Goal: Task Accomplishment & Management: Use online tool/utility

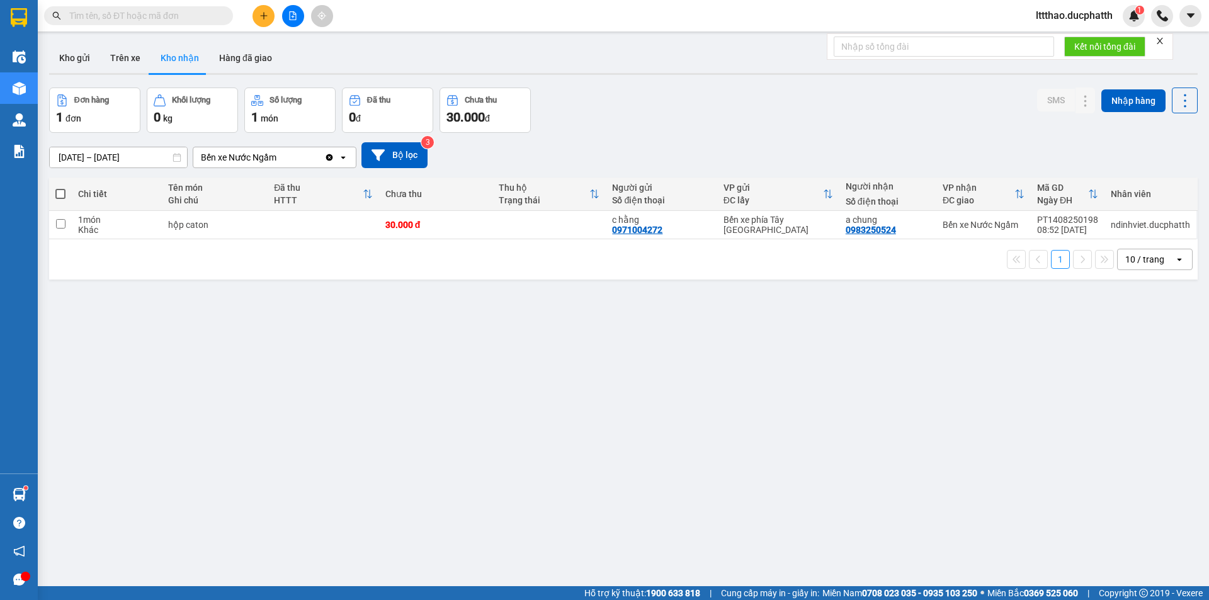
click at [295, 20] on icon "file-add" at bounding box center [293, 15] width 7 height 9
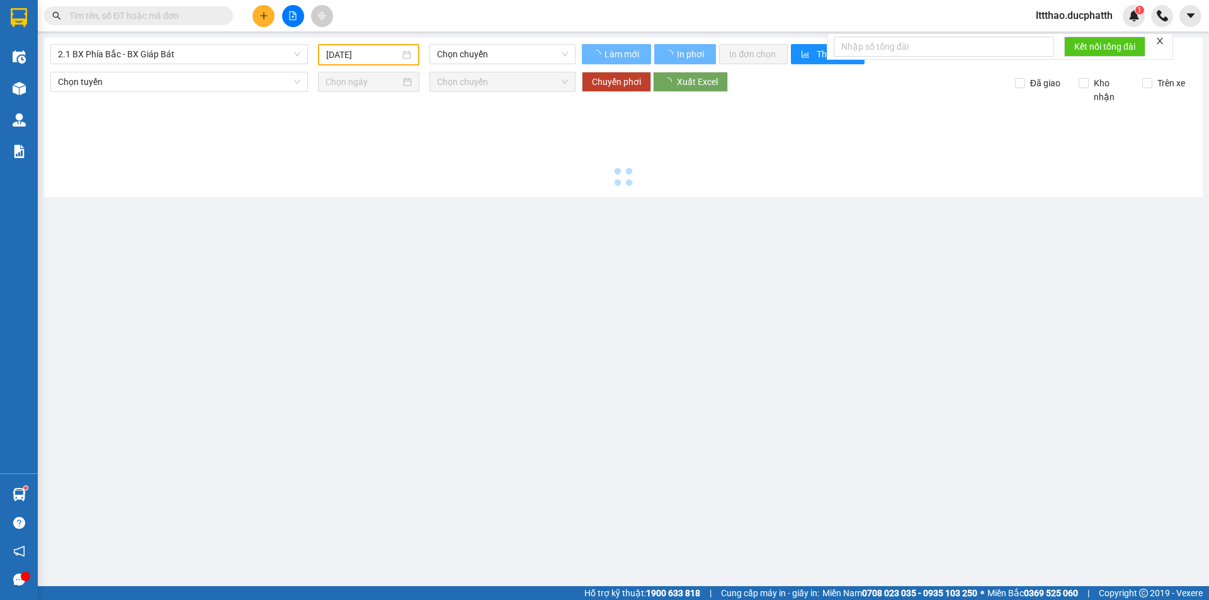
type input "[DATE]"
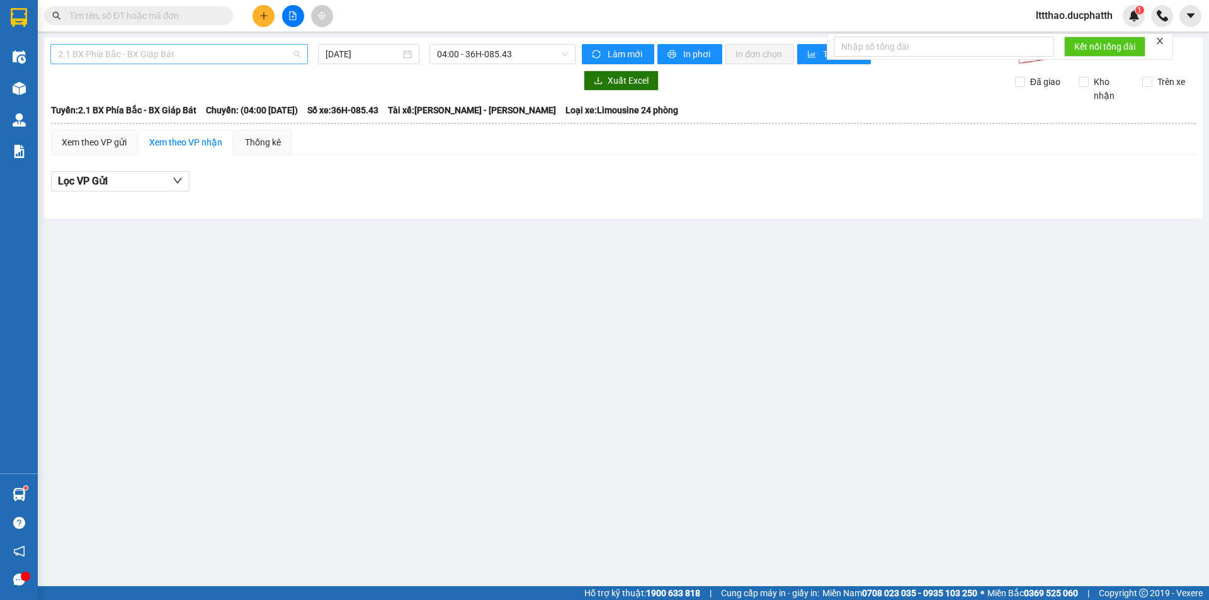
click at [237, 60] on span "2.1 BX Phía Bắc - BX Giáp Bát" at bounding box center [179, 54] width 242 height 19
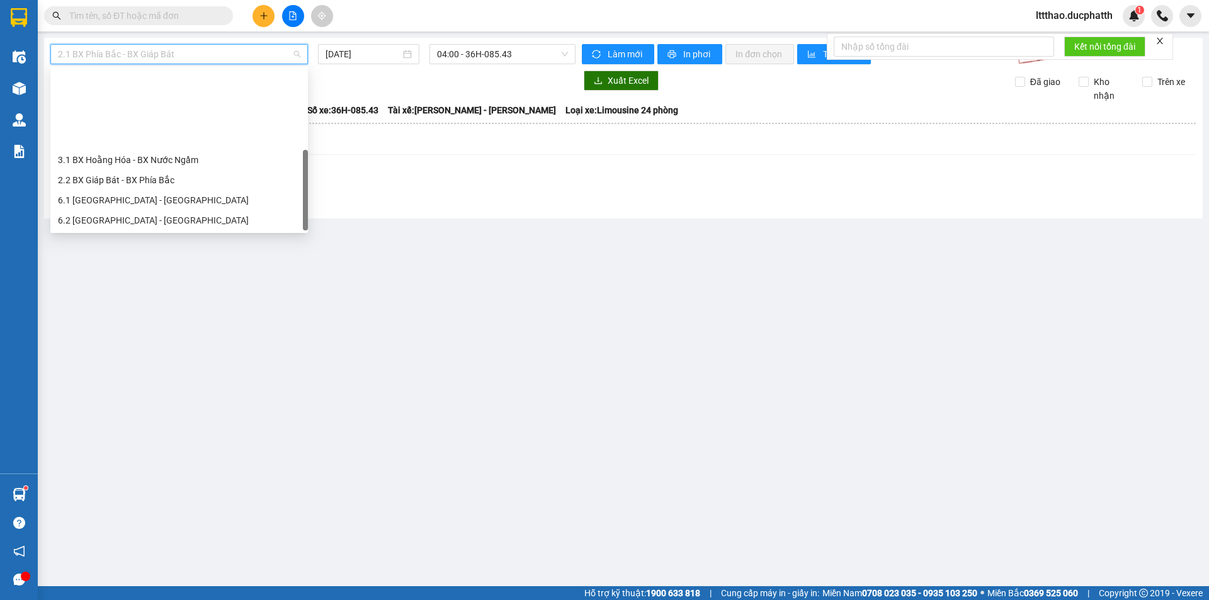
scroll to position [101, 0]
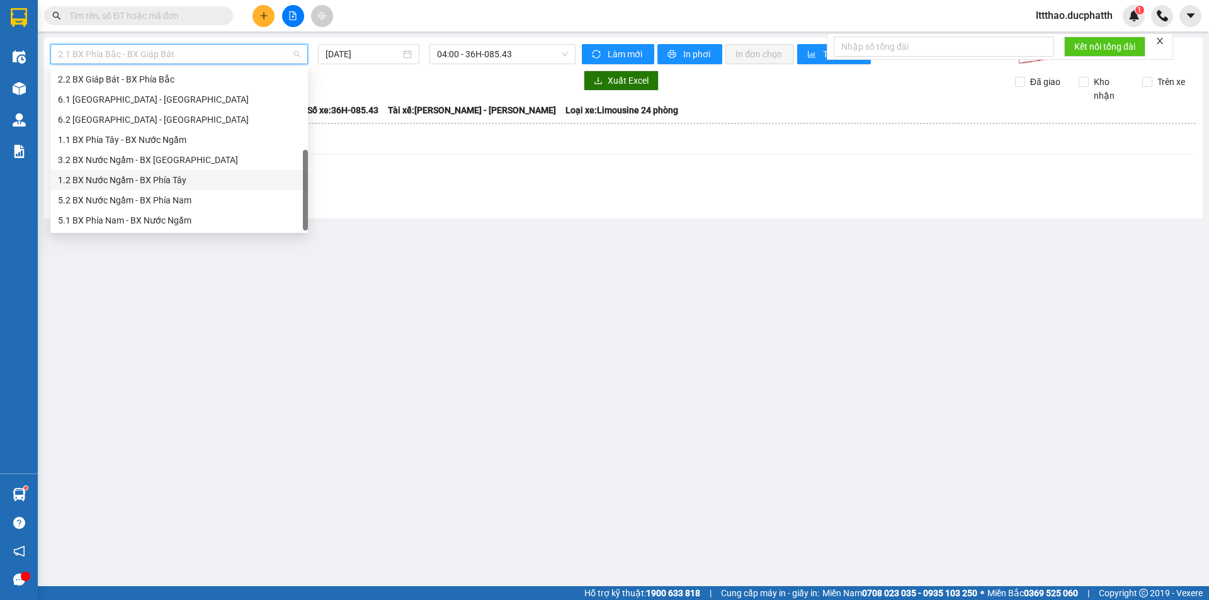
click at [178, 175] on div "1.2 BX Nước Ngầm - BX Phía Tây" at bounding box center [179, 180] width 242 height 14
type input "[DATE]"
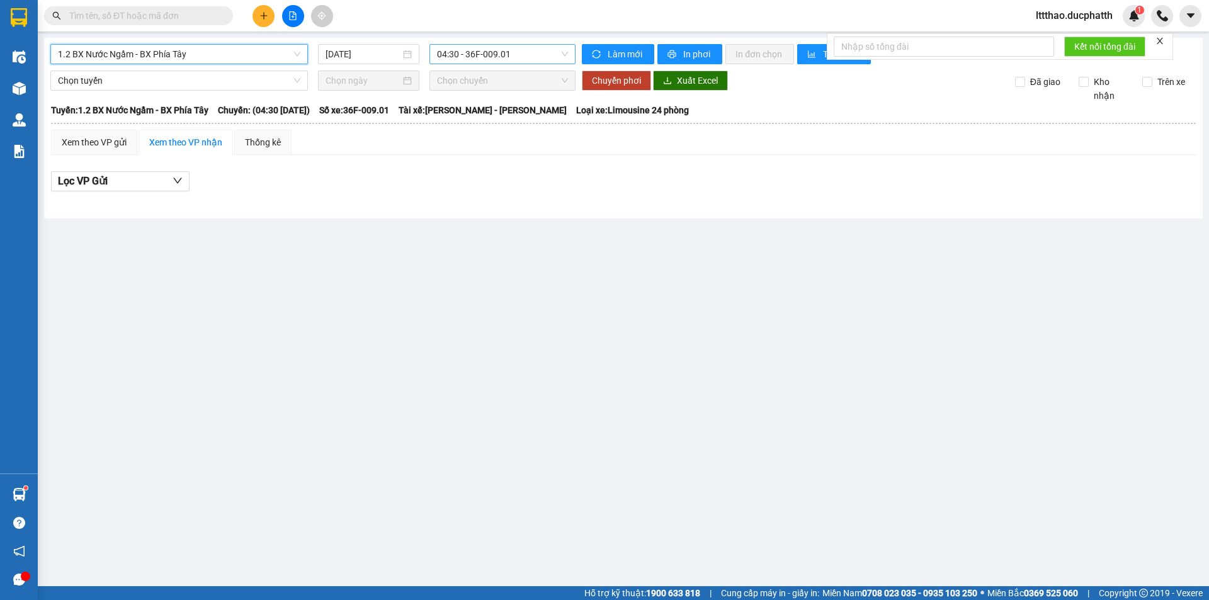
click at [515, 62] on span "04:30 - 36F-009.01" at bounding box center [502, 54] width 131 height 19
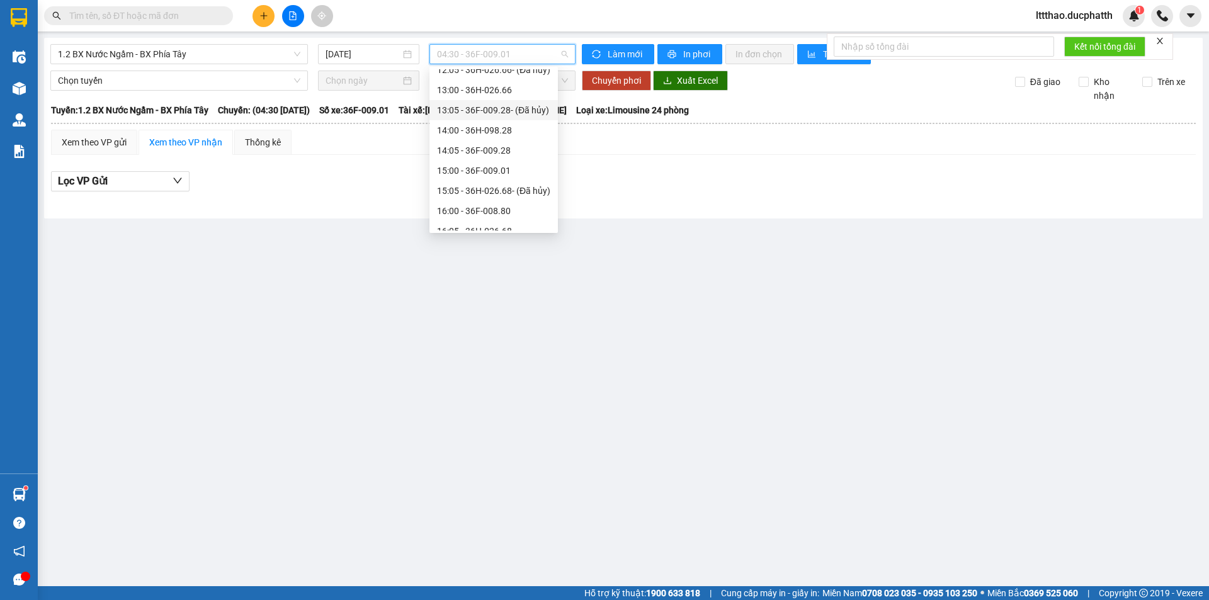
scroll to position [63, 0]
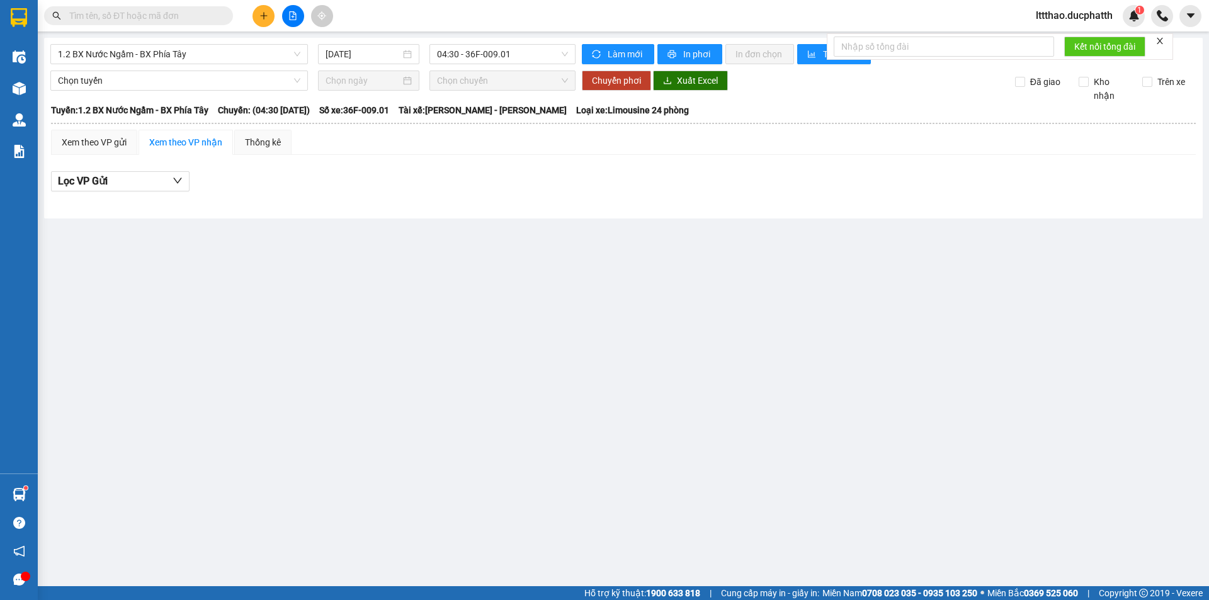
click at [717, 380] on main "1.2 BX Nước Ngầm - BX Phía Tây [DATE] 04:30 - 36F-009.01 Làm mới In phơi In đơn…" at bounding box center [604, 293] width 1209 height 586
